Goal: Transaction & Acquisition: Purchase product/service

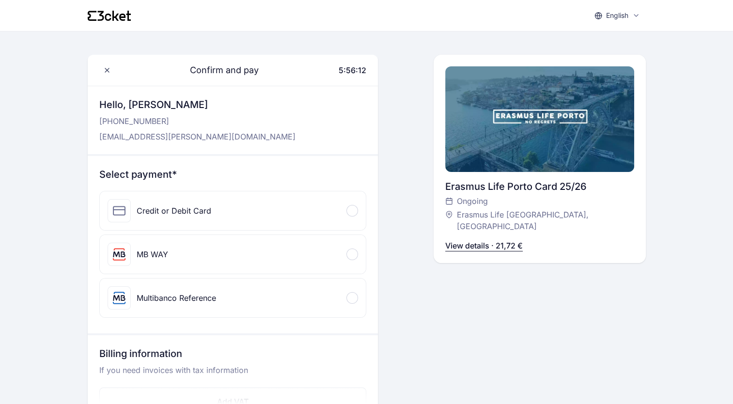
click at [355, 206] on div at bounding box center [352, 211] width 12 height 12
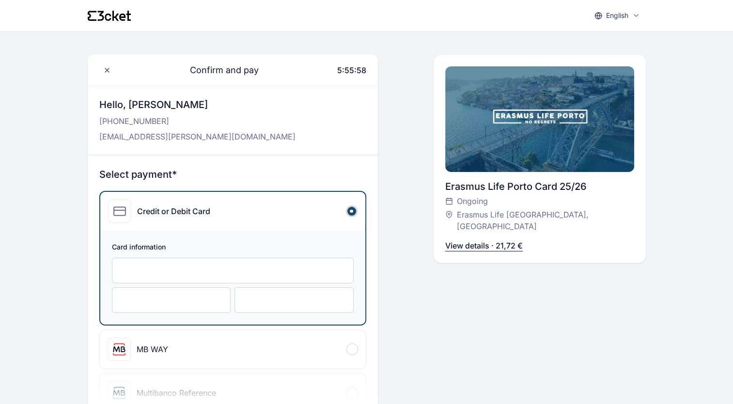
click at [235, 275] on div at bounding box center [233, 271] width 242 height 26
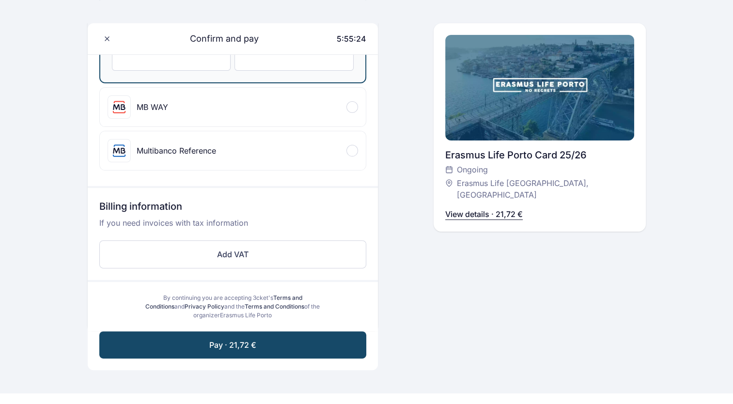
scroll to position [308, 0]
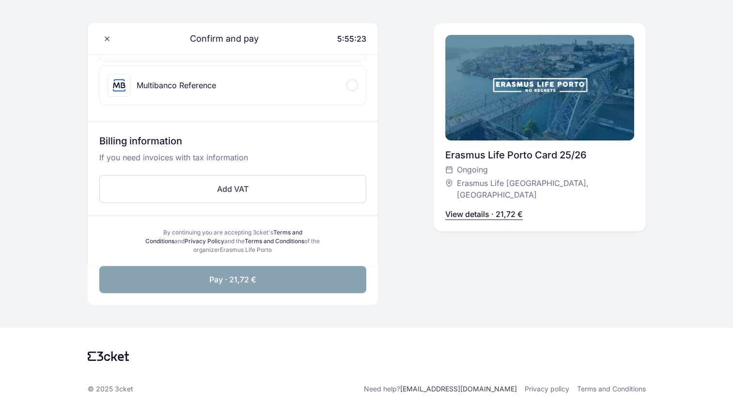
click at [259, 290] on button "Pay · 21,72 €" at bounding box center [232, 279] width 267 height 27
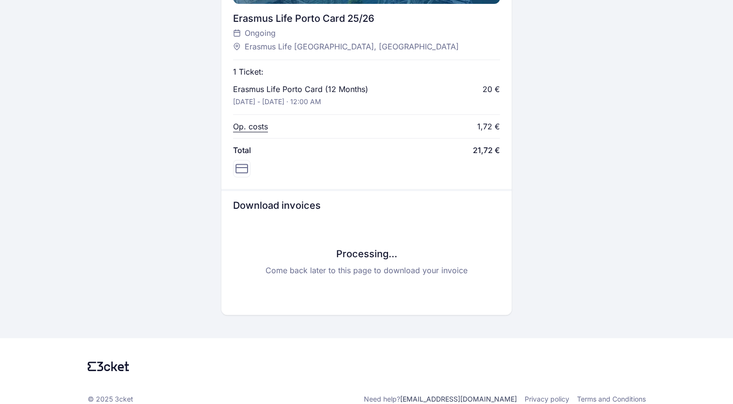
scroll to position [410, 0]
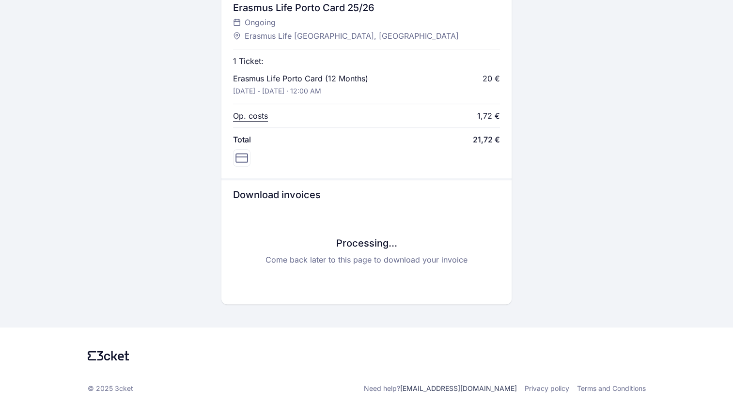
click at [246, 161] on icon at bounding box center [241, 158] width 13 height 13
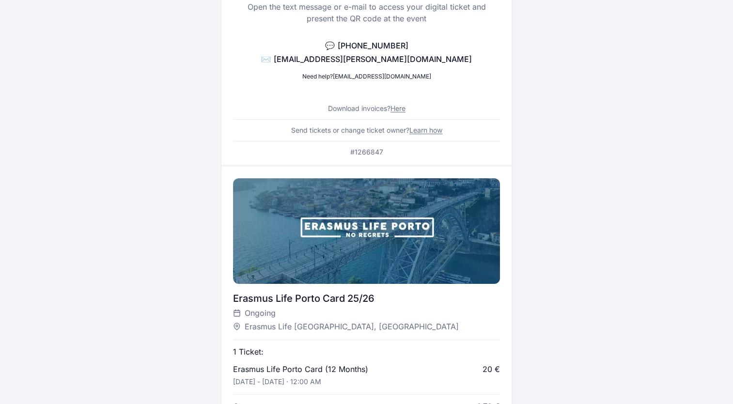
scroll to position [0, 0]
